Goal: Information Seeking & Learning: Learn about a topic

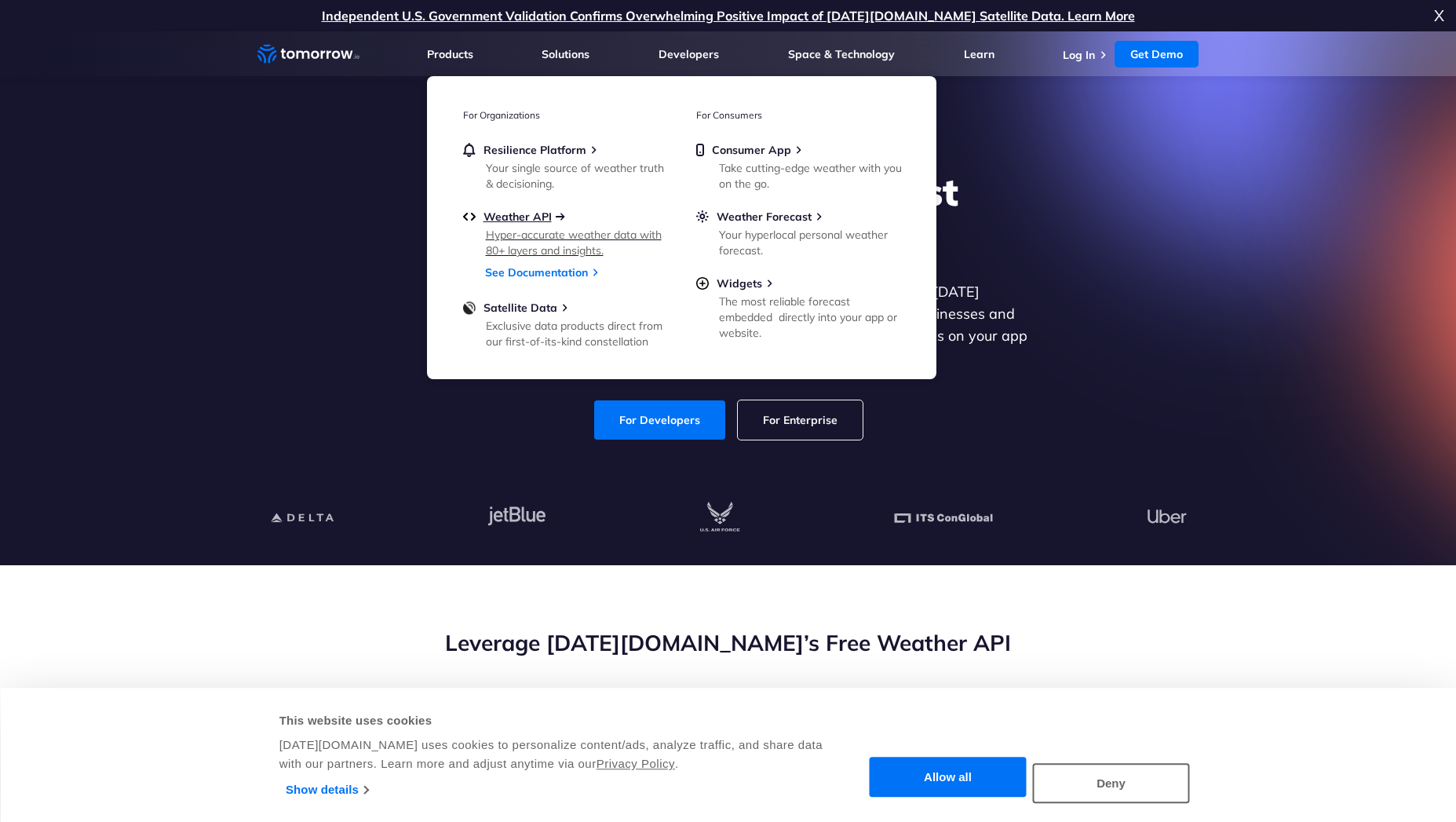
click at [549, 217] on span "Weather API" at bounding box center [517, 217] width 69 height 15
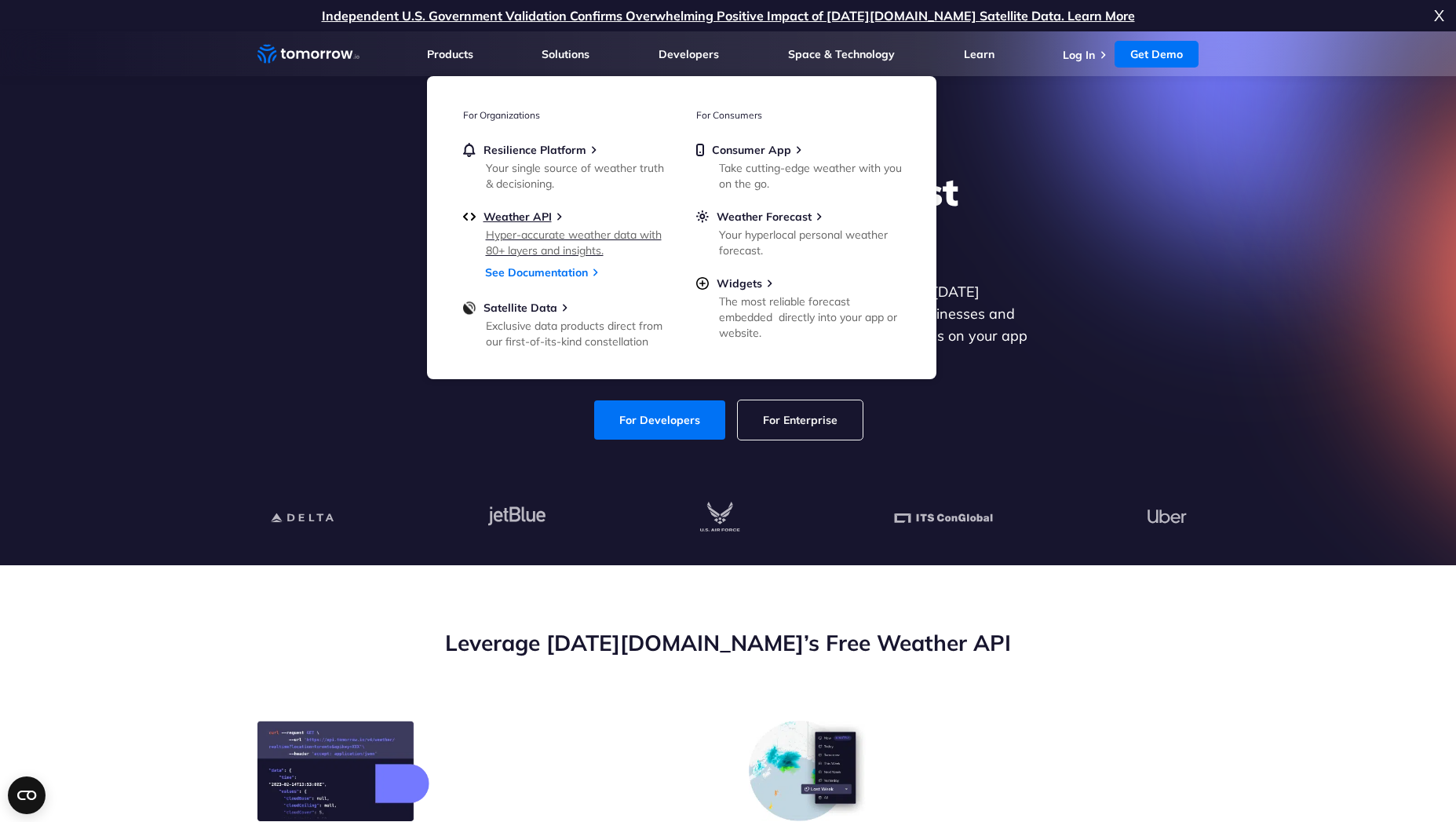
click at [515, 240] on div "Hyper-accurate weather data with 80+ layers and insights." at bounding box center [577, 243] width 183 height 31
